Goal: Information Seeking & Learning: Learn about a topic

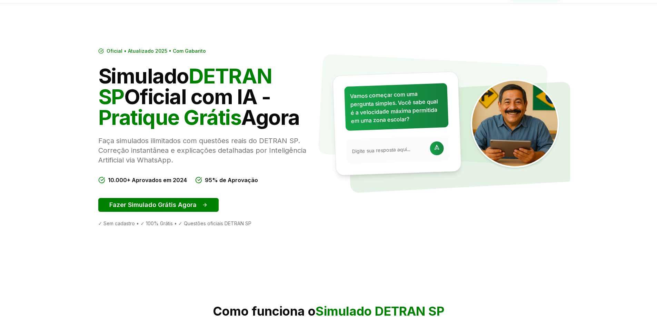
scroll to position [34, 0]
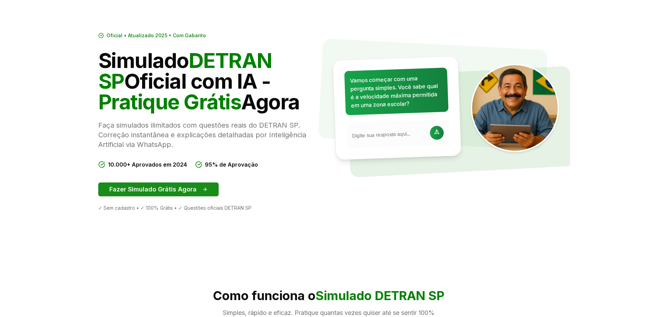
click at [176, 188] on button "Fazer Simulado Grátis Agora" at bounding box center [158, 189] width 120 height 14
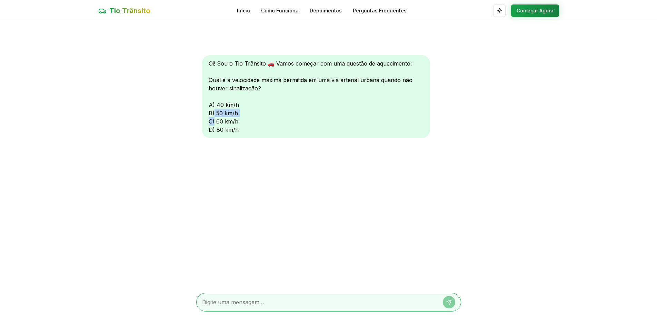
click at [214, 117] on div "Oi! Sou o Tio Trânsito 🚗 Vamos começar com uma questão de aquecimento: Qual é a…" at bounding box center [316, 96] width 228 height 83
click at [219, 116] on div "Oi! Sou o Tio Trânsito 🚗 Vamos começar com uma questão de aquecimento: Qual é a…" at bounding box center [316, 96] width 228 height 83
click at [546, 12] on button "Começar Agora" at bounding box center [535, 10] width 48 height 12
click at [546, 12] on button "Começar Agora" at bounding box center [535, 11] width 48 height 12
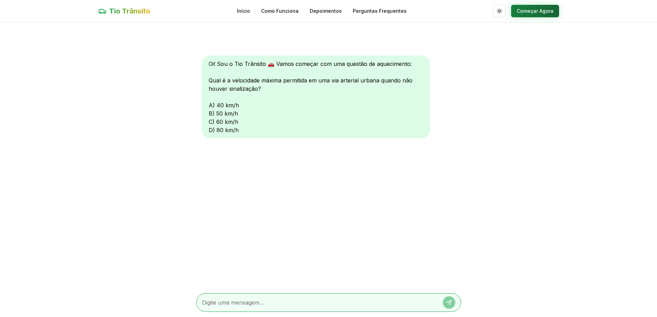
click at [546, 12] on button "Começar Agora" at bounding box center [535, 11] width 48 height 12
click at [113, 9] on span "Tio Trânsito" at bounding box center [129, 11] width 41 height 10
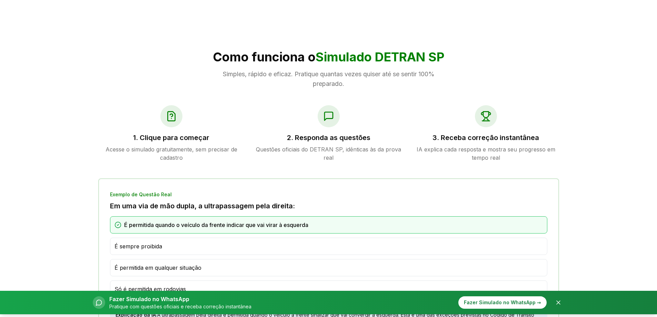
scroll to position [276, 0]
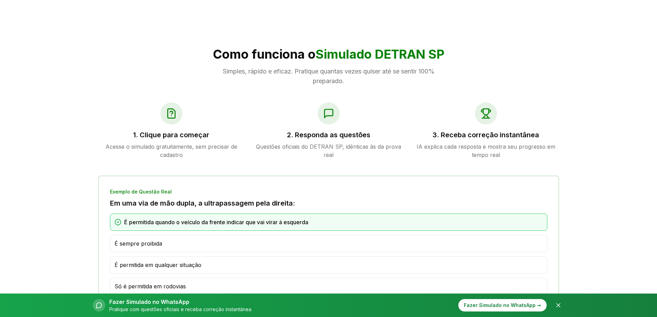
click at [484, 147] on p "IA explica cada resposta e mostra seu progresso em tempo real" at bounding box center [486, 150] width 146 height 17
click at [480, 125] on div "3. Receba correção instantânea IA explica cada resposta e mostra seu progresso …" at bounding box center [486, 130] width 146 height 57
click at [487, 136] on h3 "3. Receba correção instantânea" at bounding box center [486, 135] width 146 height 10
click at [330, 118] on icon at bounding box center [328, 113] width 11 height 11
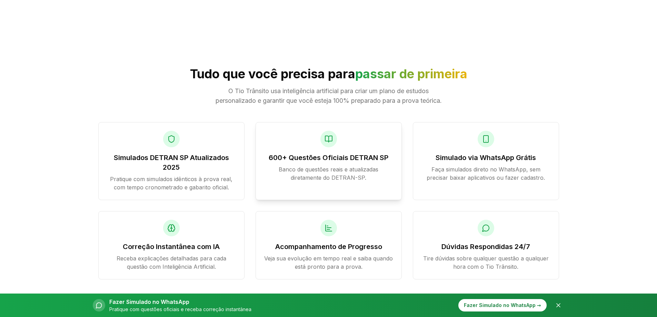
scroll to position [655, 0]
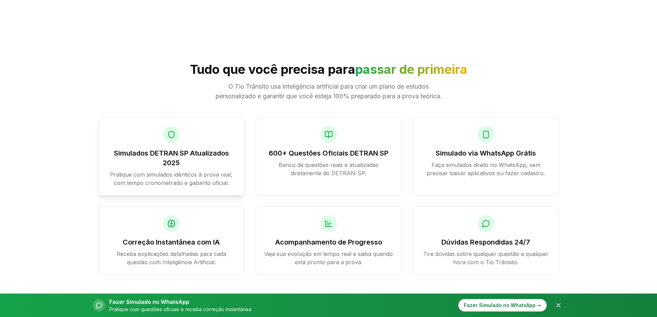
click at [190, 168] on h3 "Simulados DETRAN SP Atualizados 2025" at bounding box center [171, 157] width 129 height 19
click at [169, 168] on h3 "Simulados DETRAN SP Atualizados 2025" at bounding box center [171, 157] width 129 height 19
click at [172, 143] on div at bounding box center [171, 134] width 17 height 17
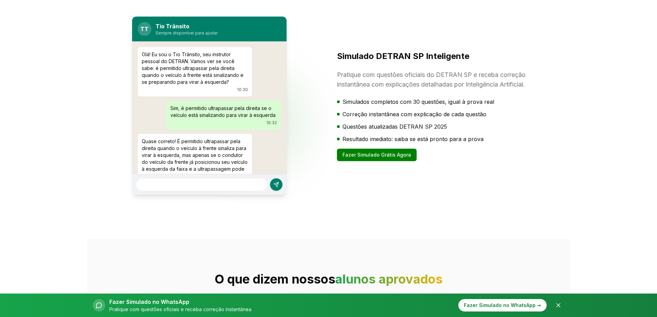
scroll to position [1034, 0]
